Goal: Communication & Community: Ask a question

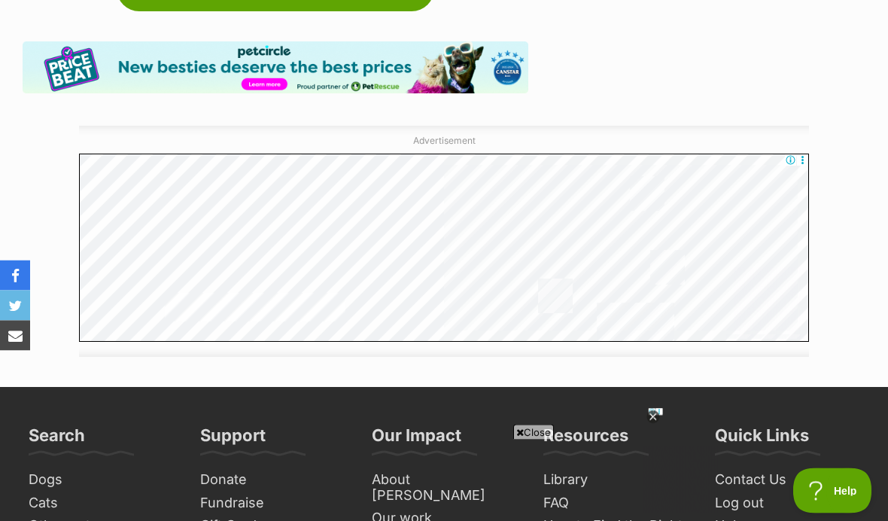
scroll to position [3376, 0]
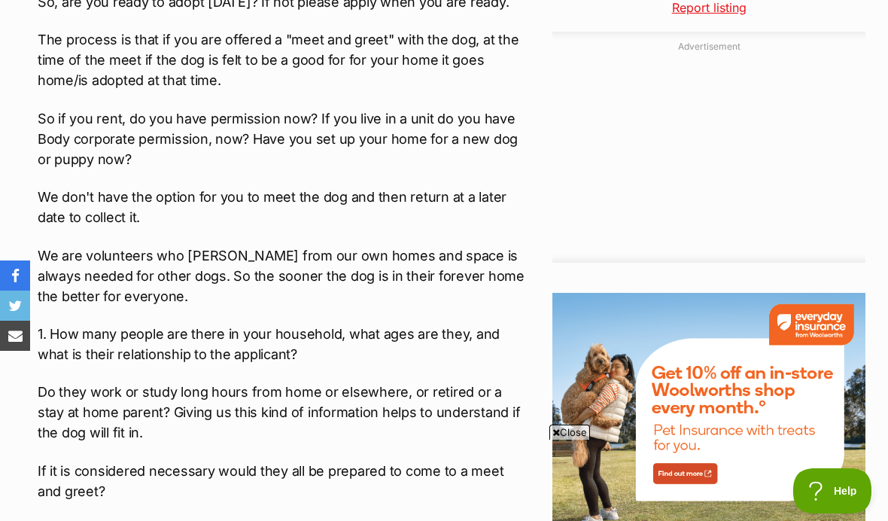
scroll to position [1664, 0]
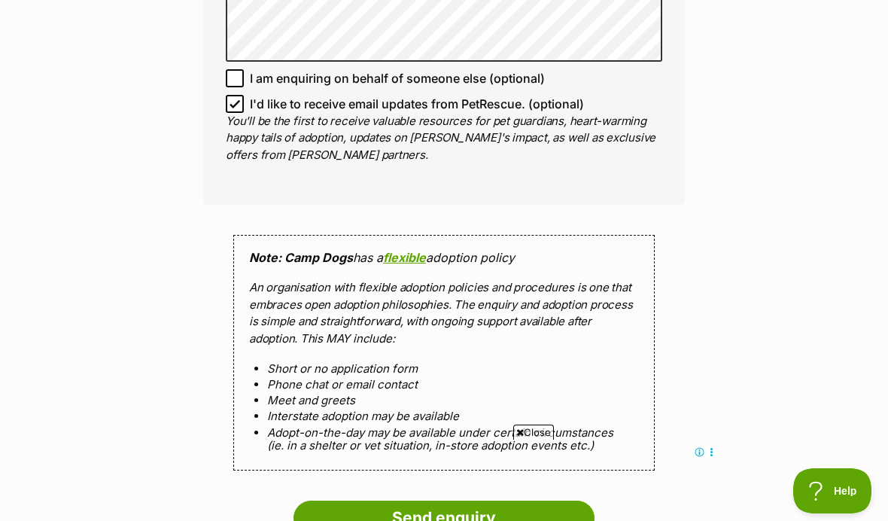
scroll to position [1131, 0]
click at [227, 69] on input "I am enquiring on behalf of someone else (optional)" at bounding box center [235, 78] width 18 height 18
checkbox input "true"
click at [230, 94] on input "I'd like to receive email updates from PetRescue. (optional)" at bounding box center [235, 103] width 18 height 18
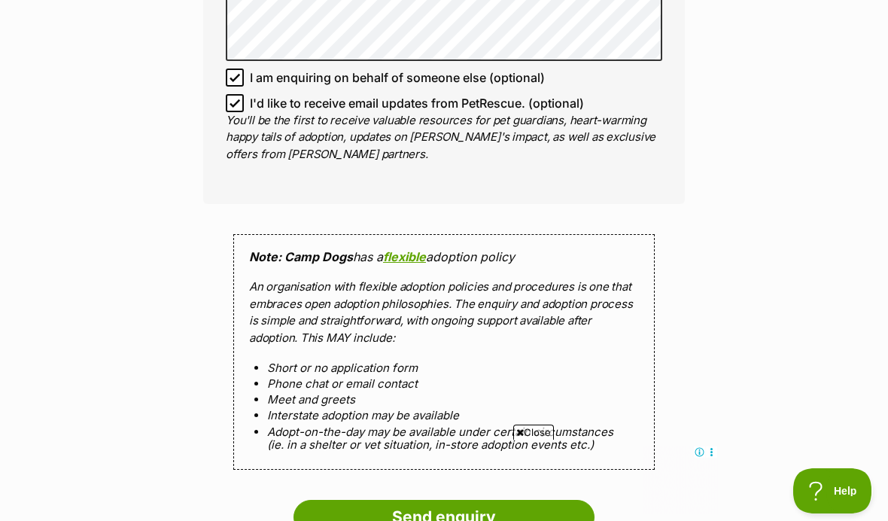
checkbox input "false"
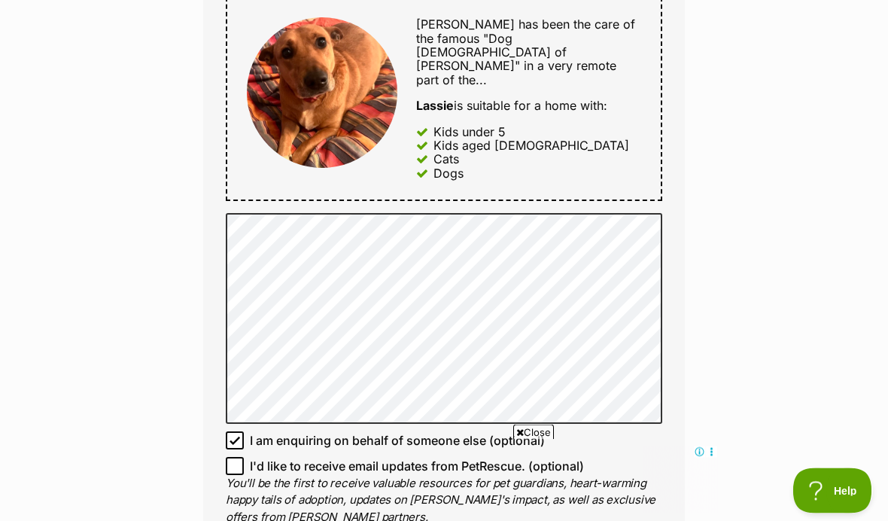
scroll to position [765, 0]
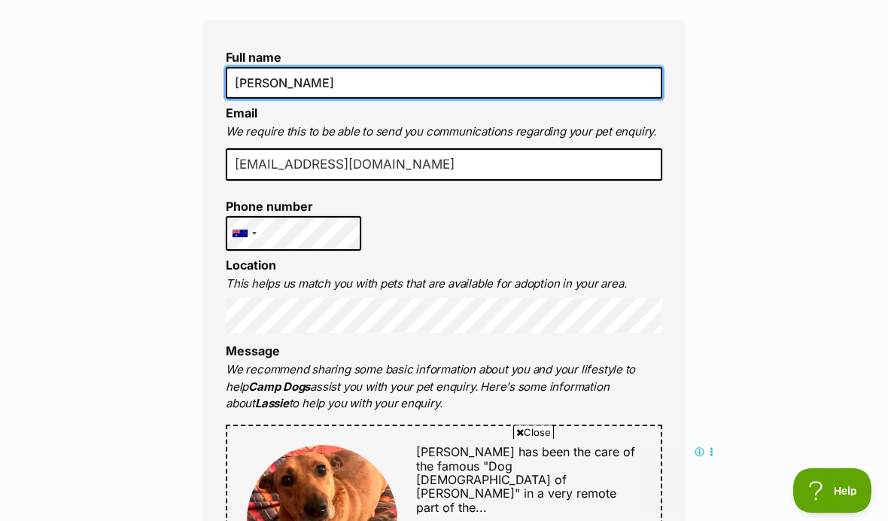
click at [343, 85] on input "[PERSON_NAME]" at bounding box center [444, 84] width 437 height 32
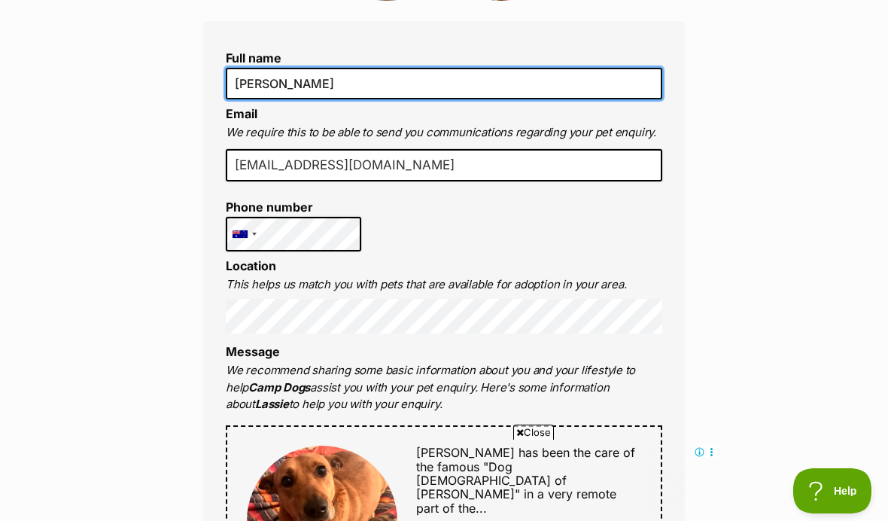
type input "J"
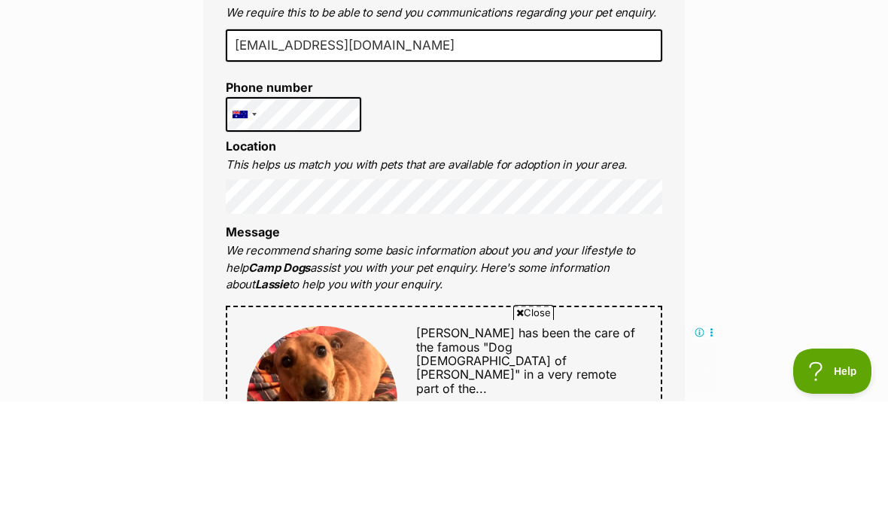
type input "Pamela Benjafield"
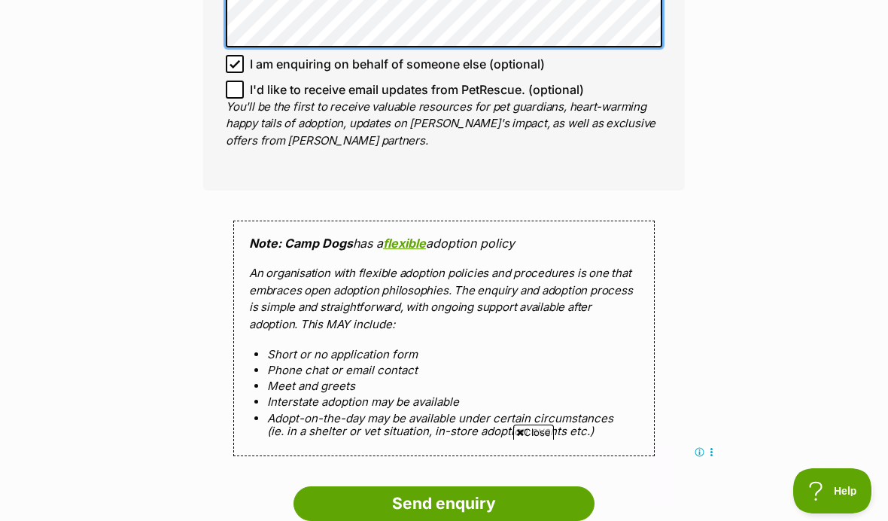
scroll to position [1005, 0]
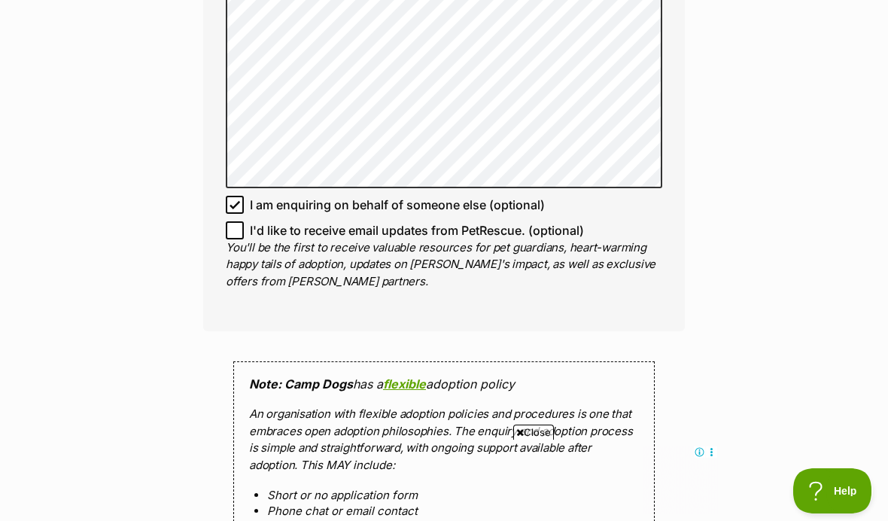
click at [780, 87] on div "Enquire about Lassie Full name Pamela Benjafield Email We require this to be ab…" at bounding box center [444, 90] width 888 height 1917
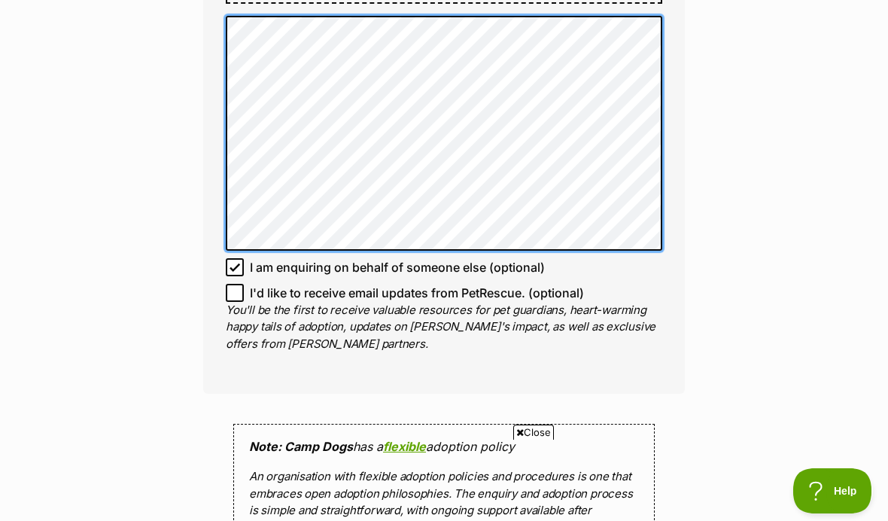
scroll to position [0, 0]
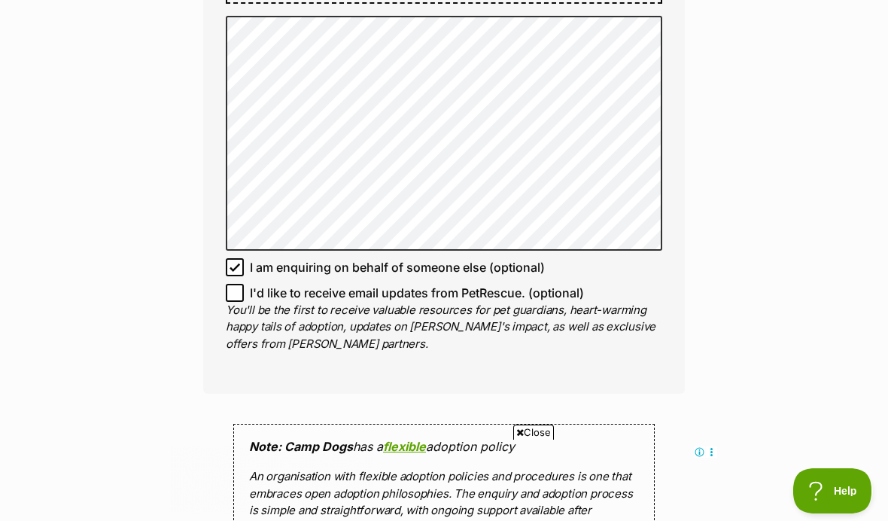
click at [196, 388] on div "Enquire about Lassie Full name Pamela Benjafield Email We require this to be ab…" at bounding box center [444, 141] width 527 height 1941
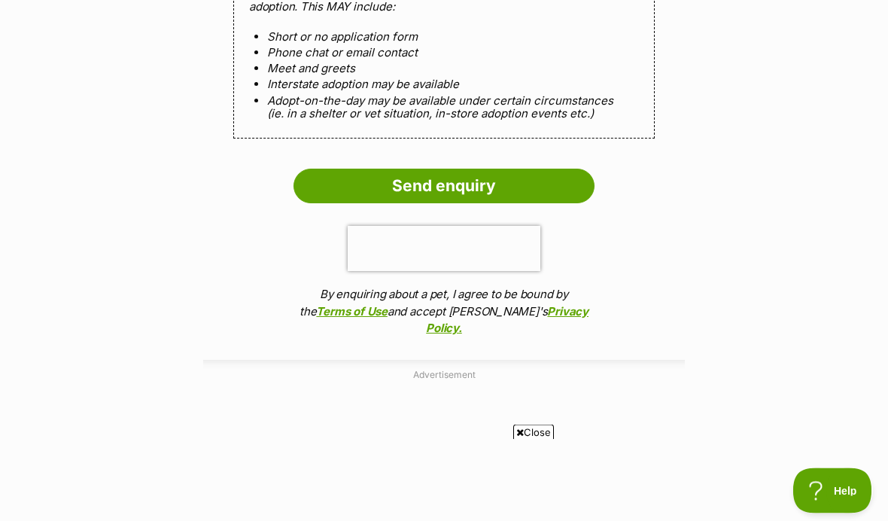
scroll to position [1502, 0]
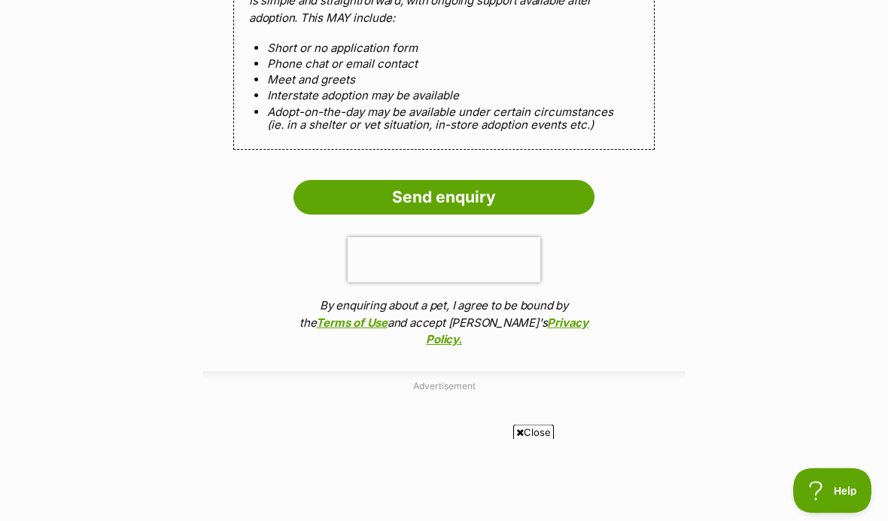
click at [415, 185] on input "Send enquiry" at bounding box center [444, 198] width 301 height 35
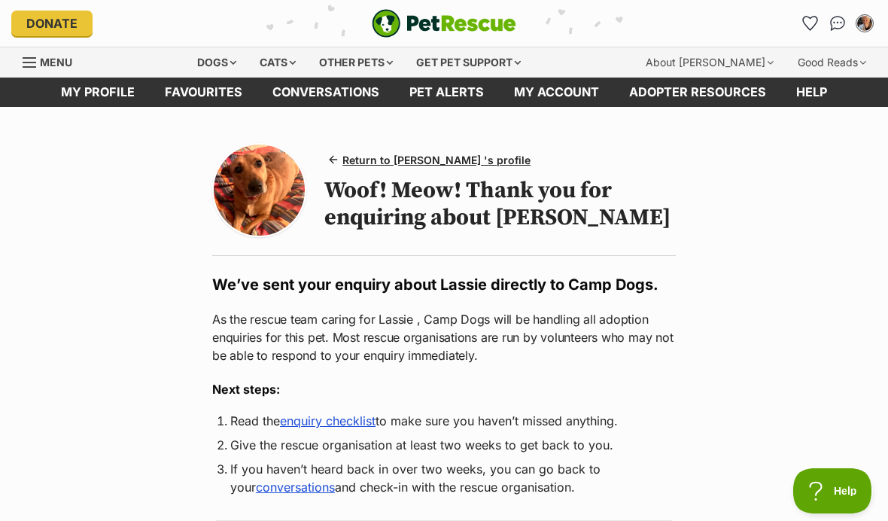
click at [397, 163] on span "Return to Lassie 's profile" at bounding box center [436, 160] width 188 height 16
